Goal: Information Seeking & Learning: Learn about a topic

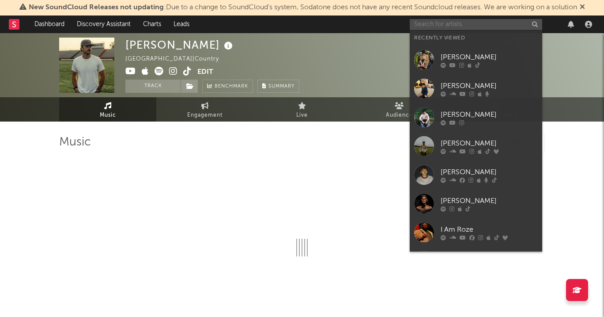
click at [490, 20] on input "text" at bounding box center [476, 24] width 132 height 11
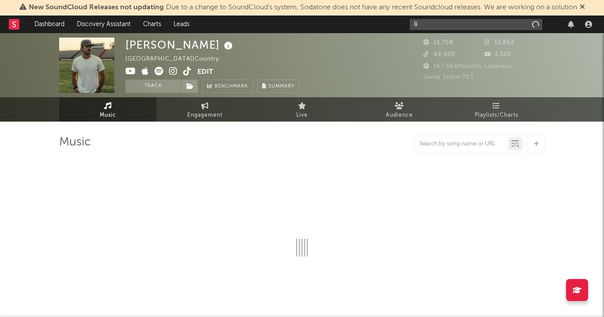
type input "liz"
select select "6m"
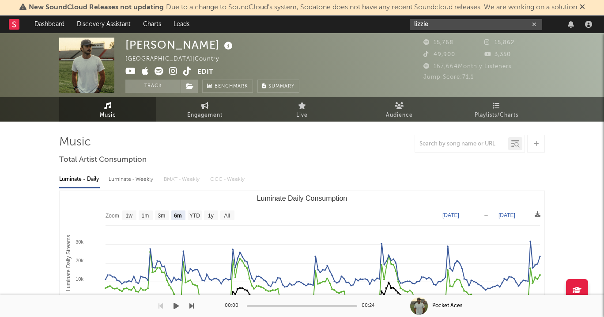
type input "lizzie"
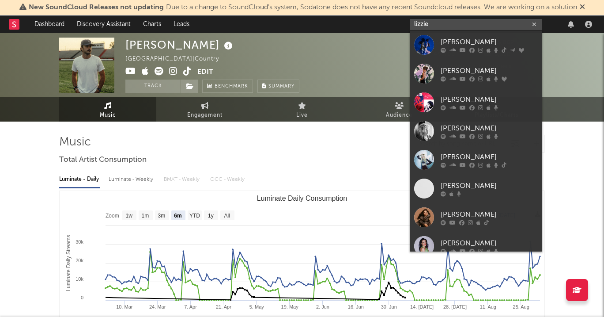
click at [477, 25] on input "lizzie" at bounding box center [476, 24] width 132 height 11
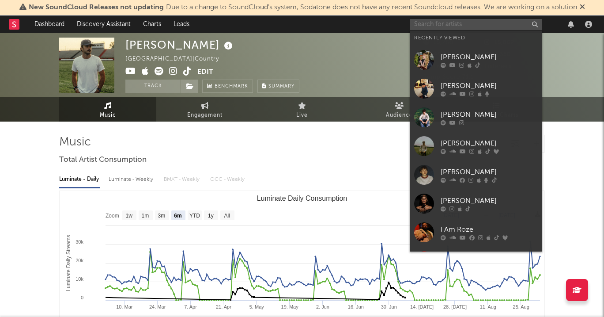
paste input "https://open.spotify.com/artist/03UuLdT1MX5TWhsbqegYYr?si=mk4tIkLkTS2ZUX15EgfT3A"
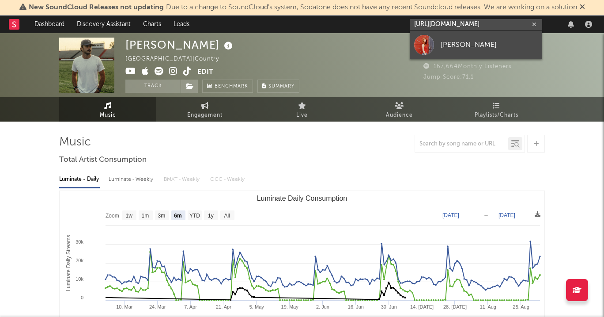
type input "https://open.spotify.com/artist/03UuLdT1MX5TWhsbqegYYr?si=mk4tIkLkTS2ZUX15EgfT3A"
click at [468, 41] on div "Lizzy Cameron" at bounding box center [489, 44] width 97 height 11
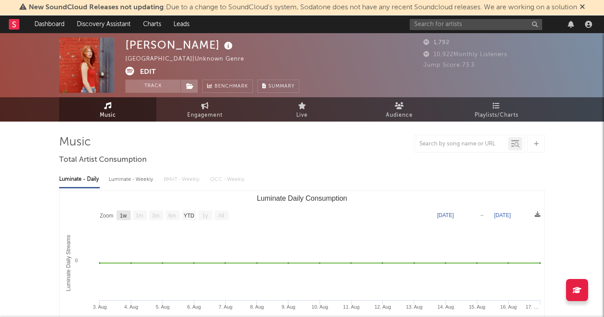
click at [126, 215] on text "1w" at bounding box center [123, 215] width 7 height 6
select select "1w"
type input "2023-08-11"
click at [126, 215] on text "1w" at bounding box center [124, 215] width 8 height 6
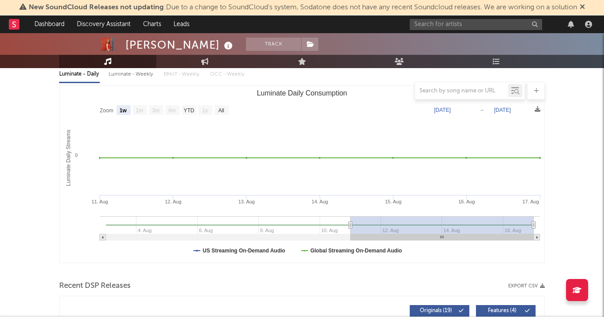
scroll to position [74, 0]
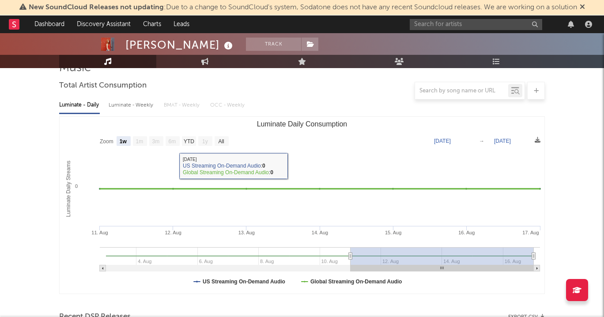
click at [188, 145] on rect "Luminate Daily Consumption" at bounding box center [302, 205] width 485 height 177
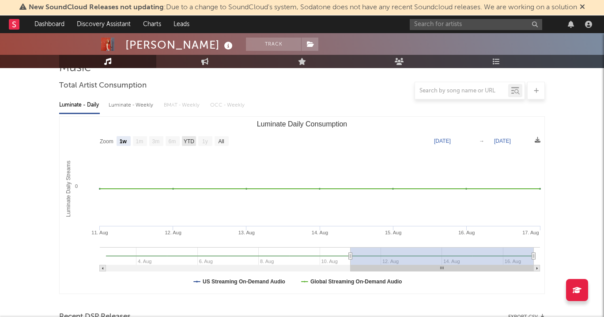
click at [188, 142] on text "YTD" at bounding box center [189, 141] width 11 height 6
select select "YTD"
type input "2023-08-03"
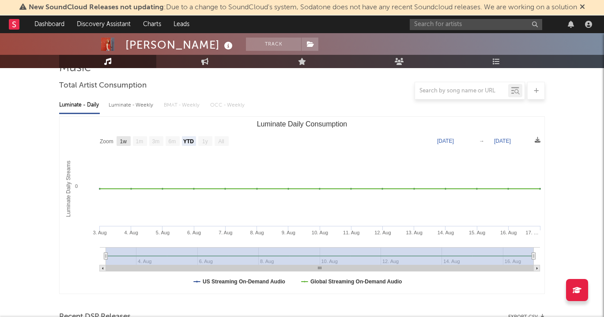
click at [124, 140] on text "1w" at bounding box center [123, 141] width 7 height 6
select select "1w"
type input "2023-08-11"
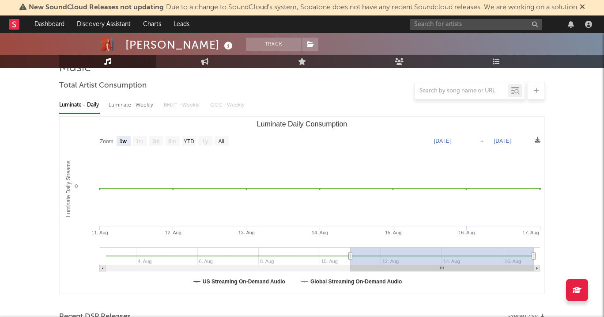
click at [124, 140] on text "1w" at bounding box center [124, 141] width 8 height 6
click at [105, 138] on text "Zoom" at bounding box center [107, 141] width 14 height 6
click at [221, 139] on text "All" at bounding box center [221, 141] width 6 height 6
select select "All"
type input "2023-08-03"
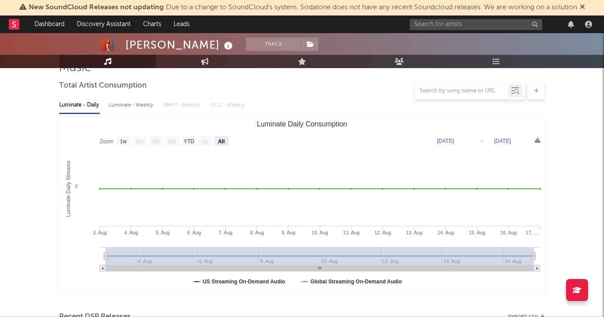
scroll to position [0, 0]
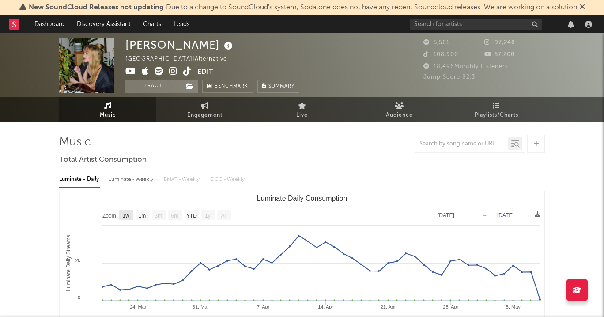
click at [126, 214] on text "1w" at bounding box center [126, 215] width 7 height 6
select select "1w"
type input "[DATE]"
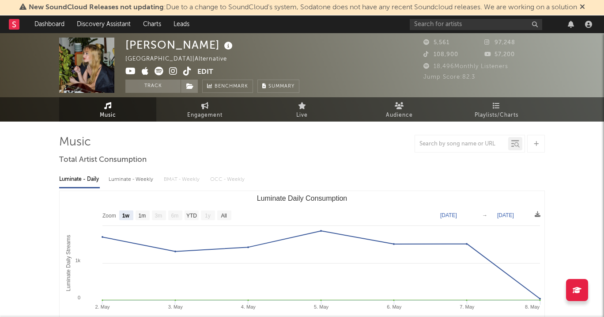
click at [173, 72] on icon at bounding box center [173, 71] width 8 height 9
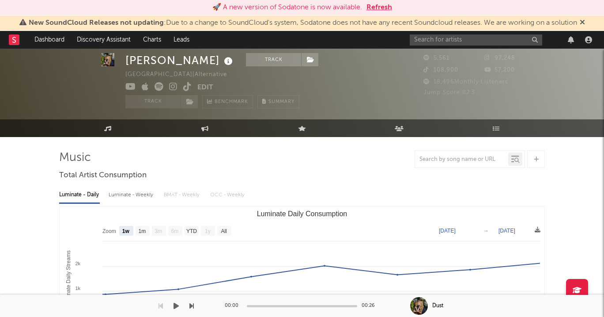
select select "1w"
